Goal: Task Accomplishment & Management: Manage account settings

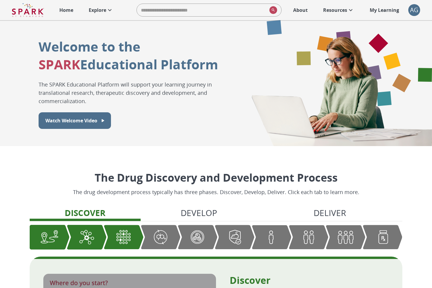
click at [412, 11] on div "AG" at bounding box center [414, 10] width 12 height 12
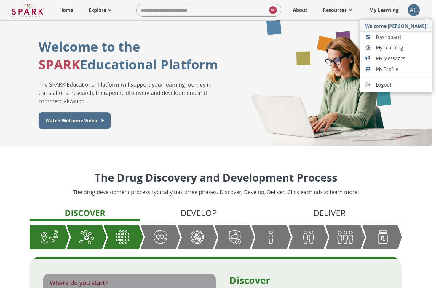
click at [398, 35] on span "Dashboard" at bounding box center [402, 37] width 52 height 7
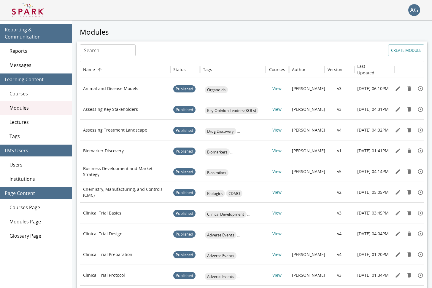
click at [36, 168] on span "Users" at bounding box center [38, 164] width 58 height 7
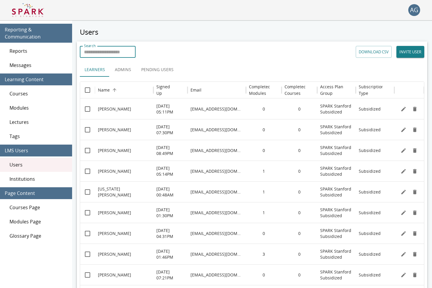
click at [116, 51] on input "Search" at bounding box center [108, 52] width 56 height 12
type input "*****"
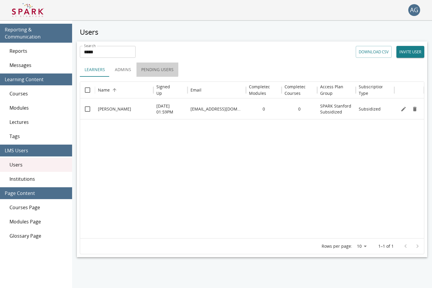
click at [148, 67] on button "Pending Users" at bounding box center [157, 70] width 42 height 14
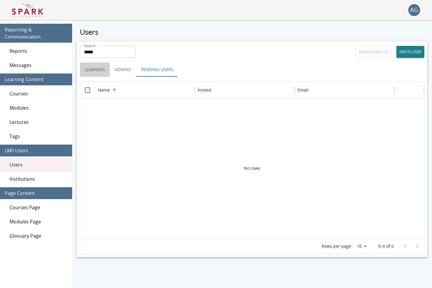
click at [90, 69] on button "Learners" at bounding box center [95, 70] width 30 height 14
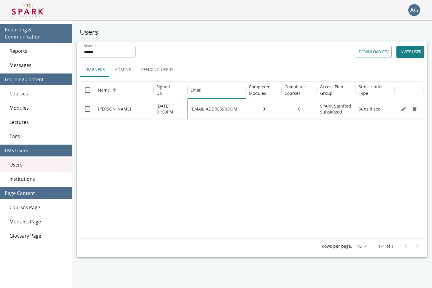
click at [205, 111] on div "[EMAIL_ADDRESS][DOMAIN_NAME]" at bounding box center [216, 108] width 58 height 21
click at [209, 107] on div "[EMAIL_ADDRESS][DOMAIN_NAME]" at bounding box center [216, 108] width 58 height 21
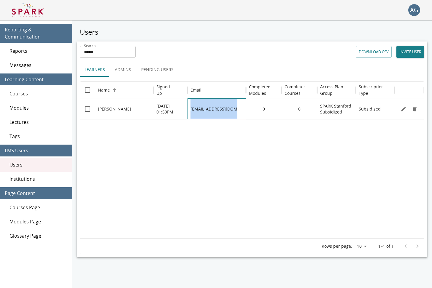
click at [209, 107] on div "[EMAIL_ADDRESS][DOMAIN_NAME]" at bounding box center [216, 108] width 58 height 21
